Goal: Consume media (video, audio): Browse casually

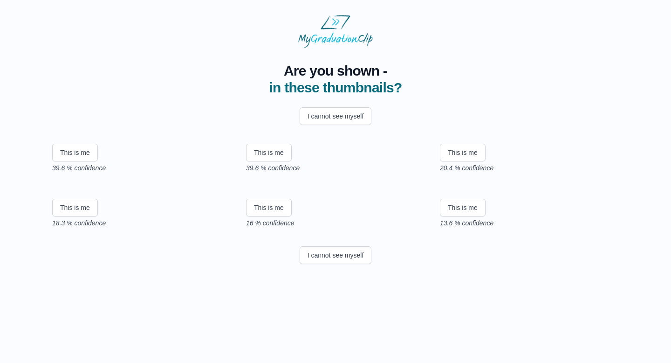
scroll to position [33, 0]
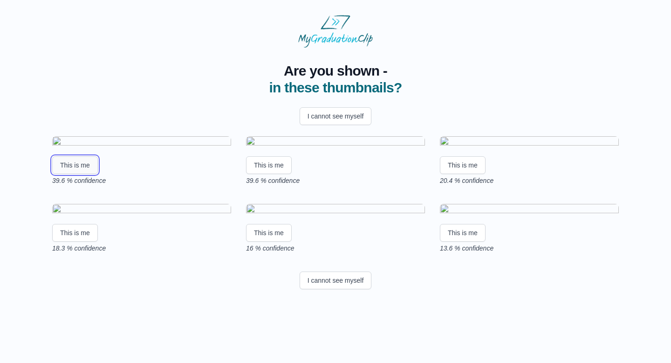
click at [76, 174] on button "This is me" at bounding box center [75, 165] width 46 height 18
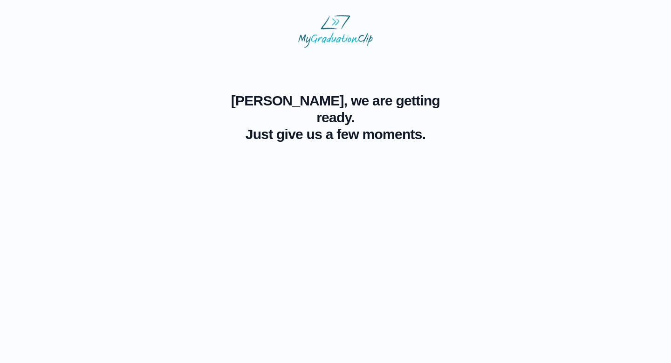
scroll to position [0, 0]
